Goal: Transaction & Acquisition: Purchase product/service

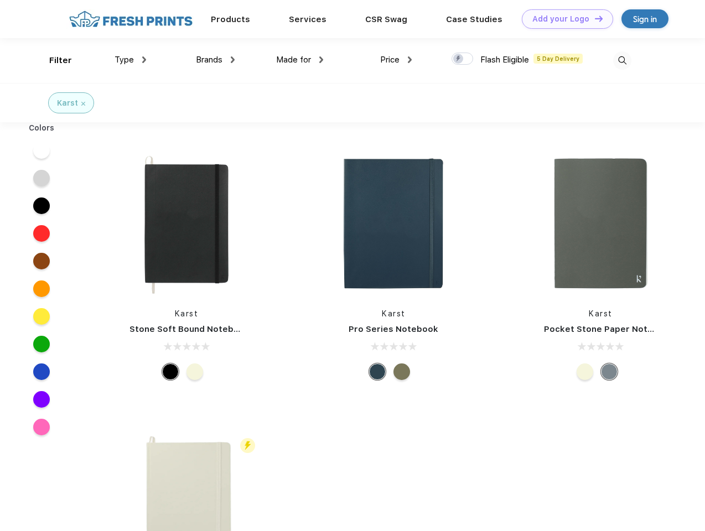
scroll to position [1, 0]
click at [563, 19] on link "Add your Logo Design Tool" at bounding box center [567, 18] width 91 height 19
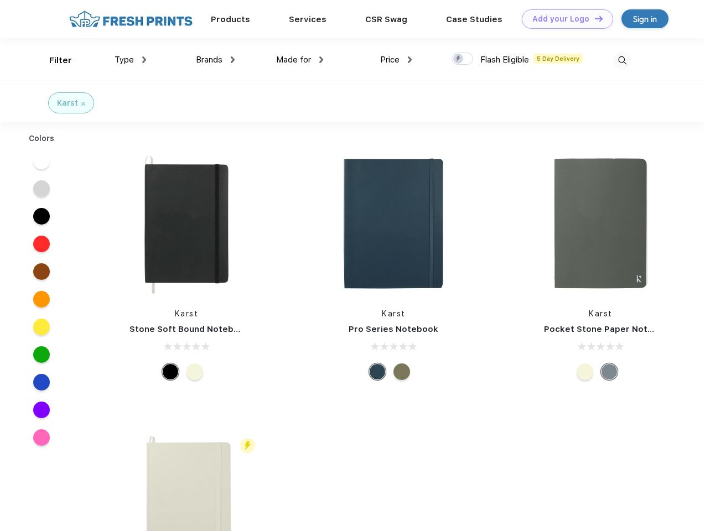
click at [0, 0] on div "Design Tool" at bounding box center [0, 0] width 0 height 0
click at [594, 18] on link "Add your Logo Design Tool" at bounding box center [567, 18] width 91 height 19
click at [53, 60] on div "Filter" at bounding box center [60, 60] width 23 height 13
click at [131, 60] on span "Type" at bounding box center [124, 60] width 19 height 10
click at [215, 60] on span "Brands" at bounding box center [209, 60] width 27 height 10
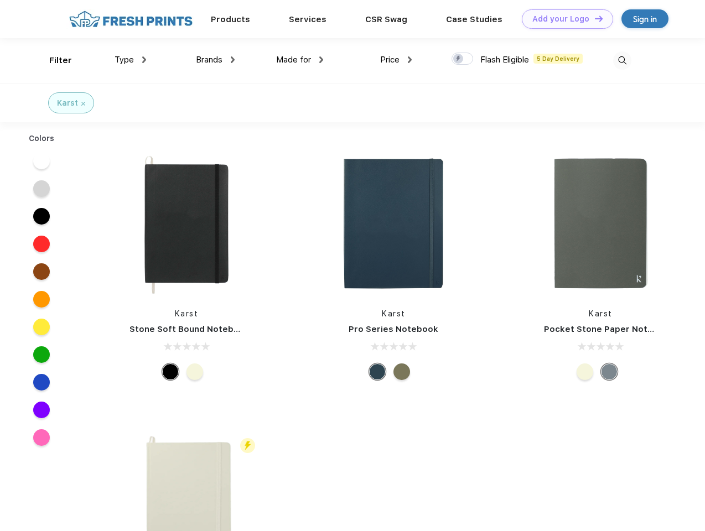
click at [300, 60] on span "Made for" at bounding box center [293, 60] width 35 height 10
click at [396, 60] on span "Price" at bounding box center [389, 60] width 19 height 10
click at [463, 59] on div at bounding box center [463, 59] width 22 height 12
click at [459, 59] on input "checkbox" at bounding box center [455, 55] width 7 height 7
click at [622, 60] on img at bounding box center [622, 60] width 18 height 18
